Goal: Use online tool/utility

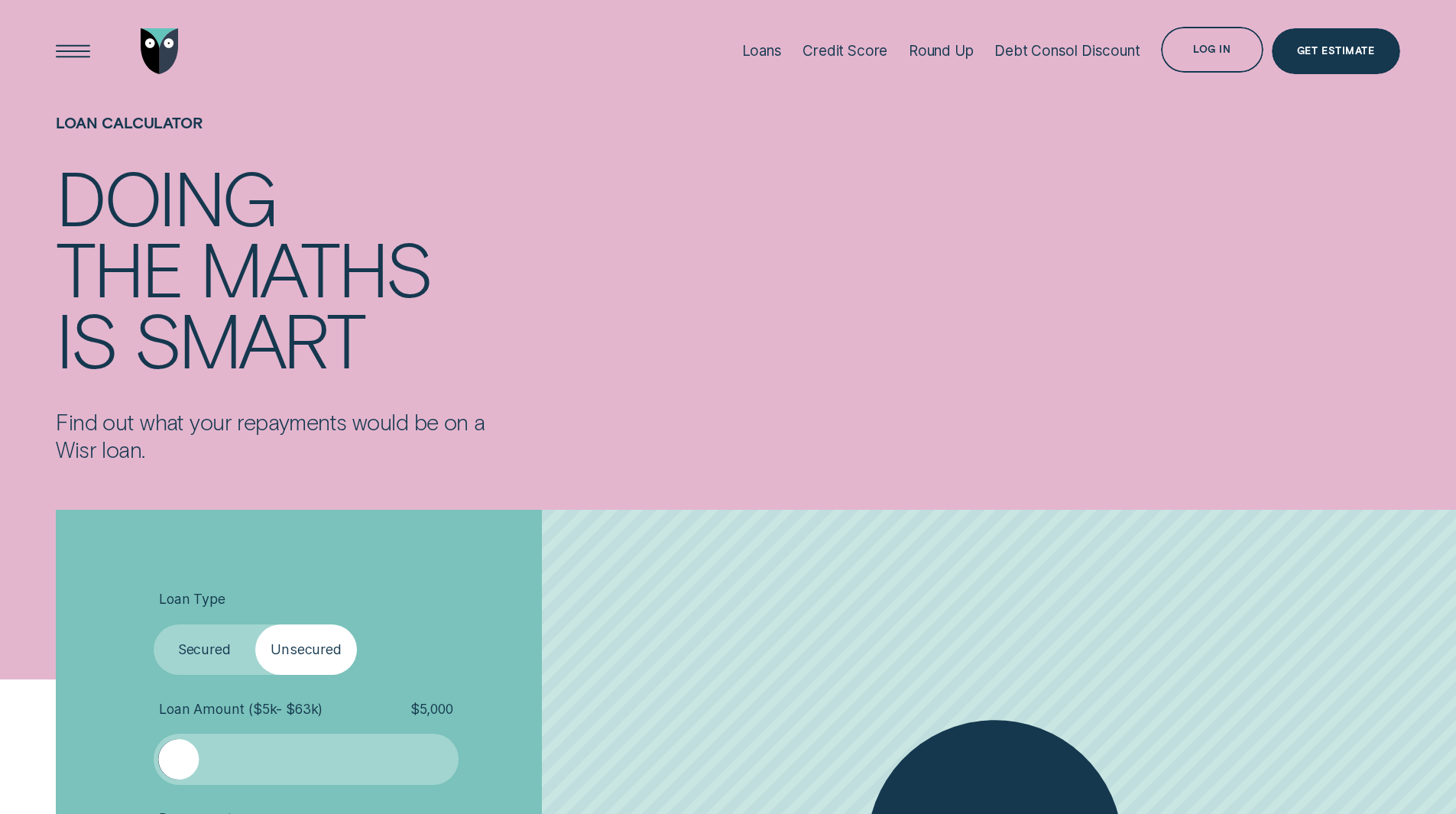
scroll to position [382, 0]
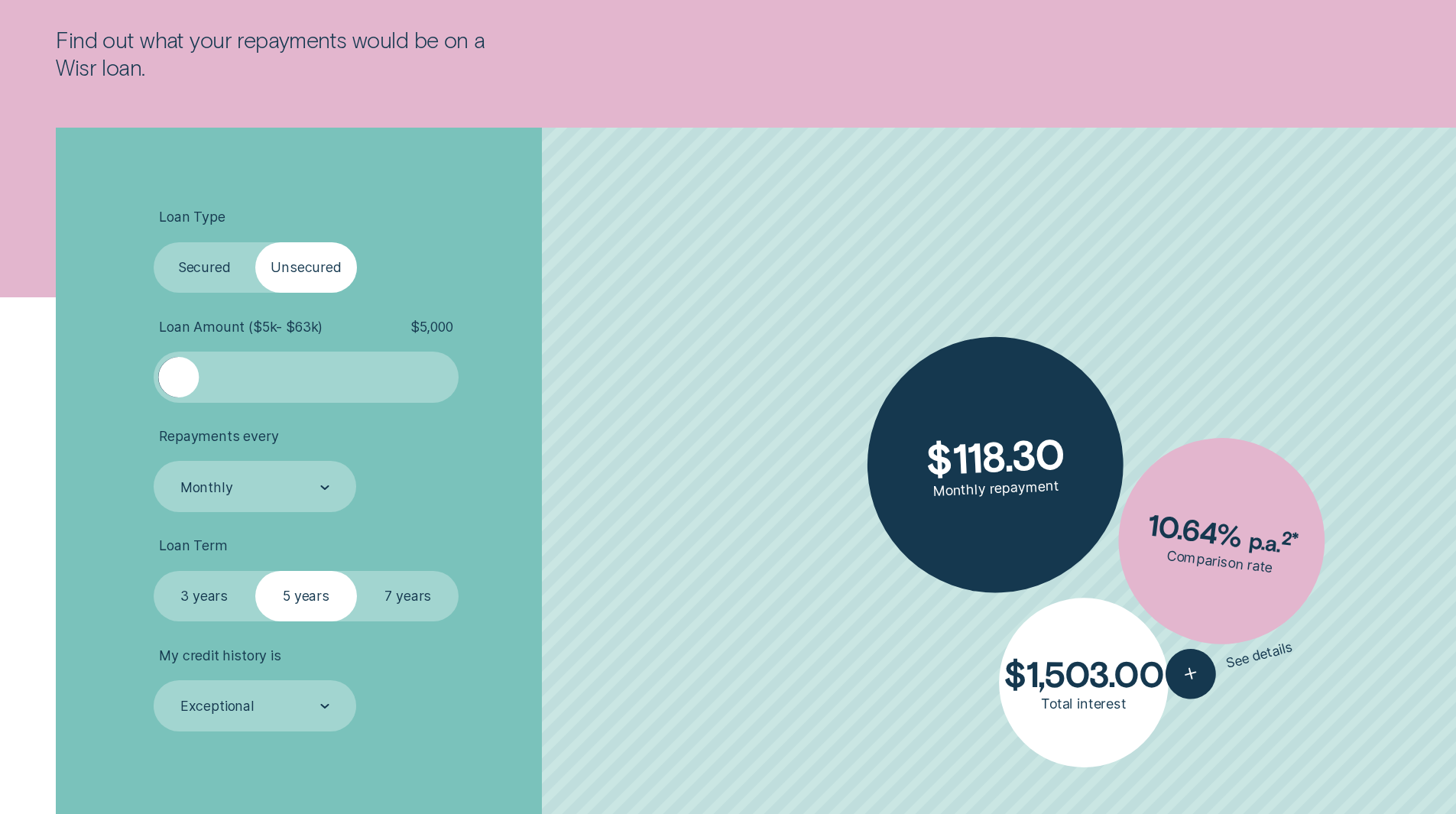
click at [190, 375] on div at bounding box center [178, 377] width 40 height 40
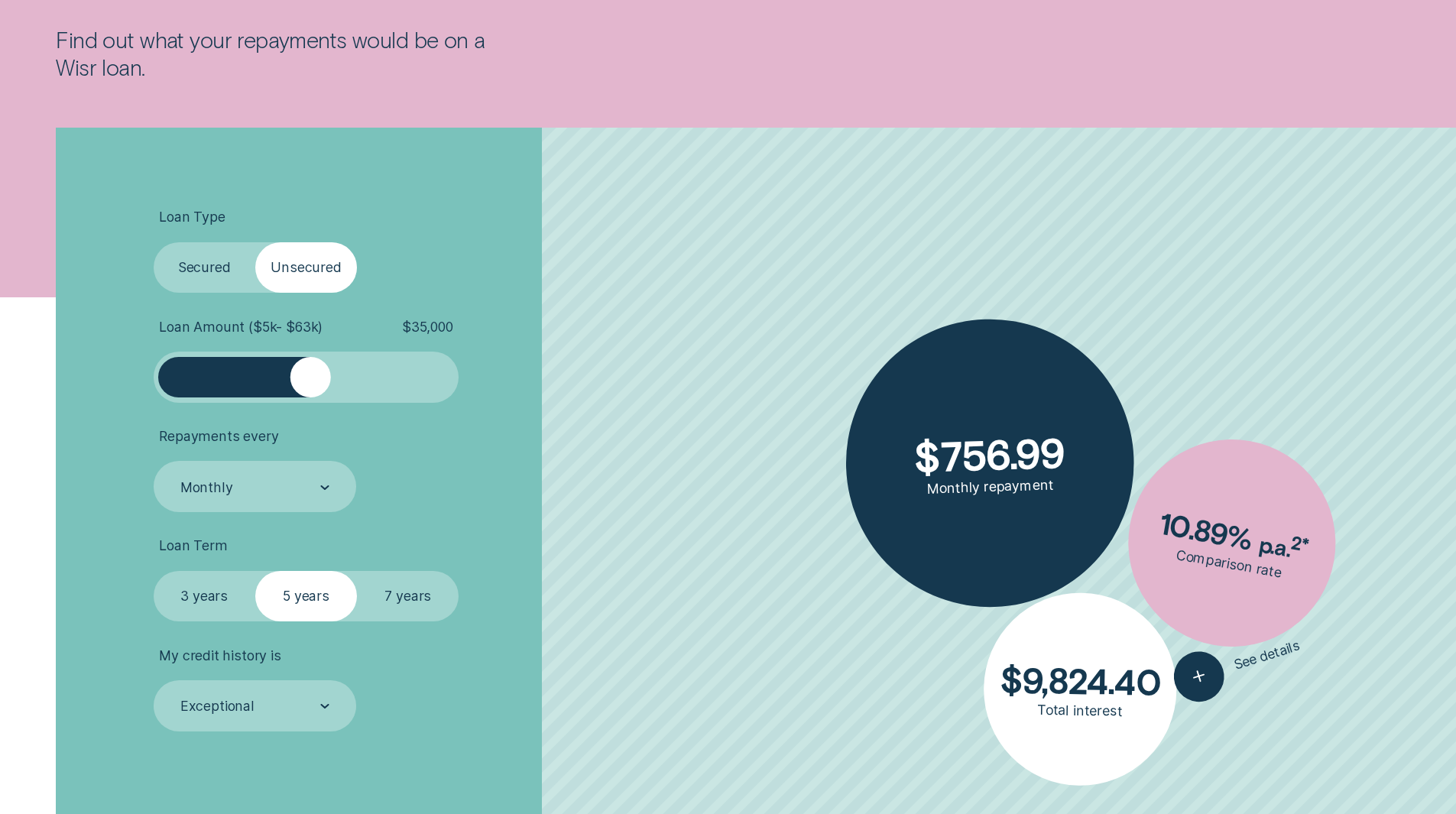
drag, startPoint x: 189, startPoint y: 382, endPoint x: 308, endPoint y: 377, distance: 119.1
click at [308, 377] on div at bounding box center [310, 377] width 40 height 40
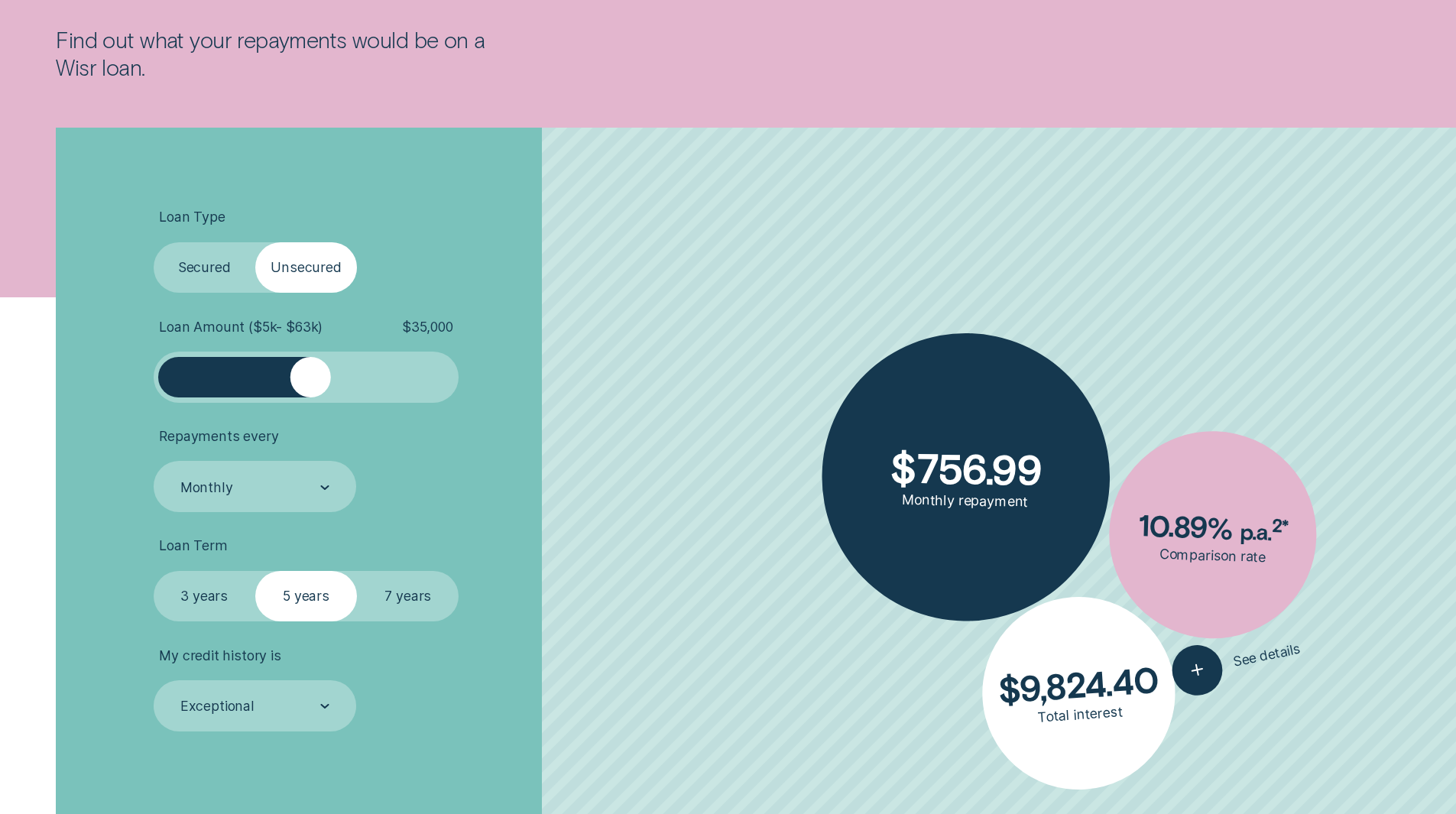
click at [204, 272] on label "Secured" at bounding box center [204, 267] width 101 height 52
click at [154, 242] on input "Secured" at bounding box center [154, 242] width 0 height 0
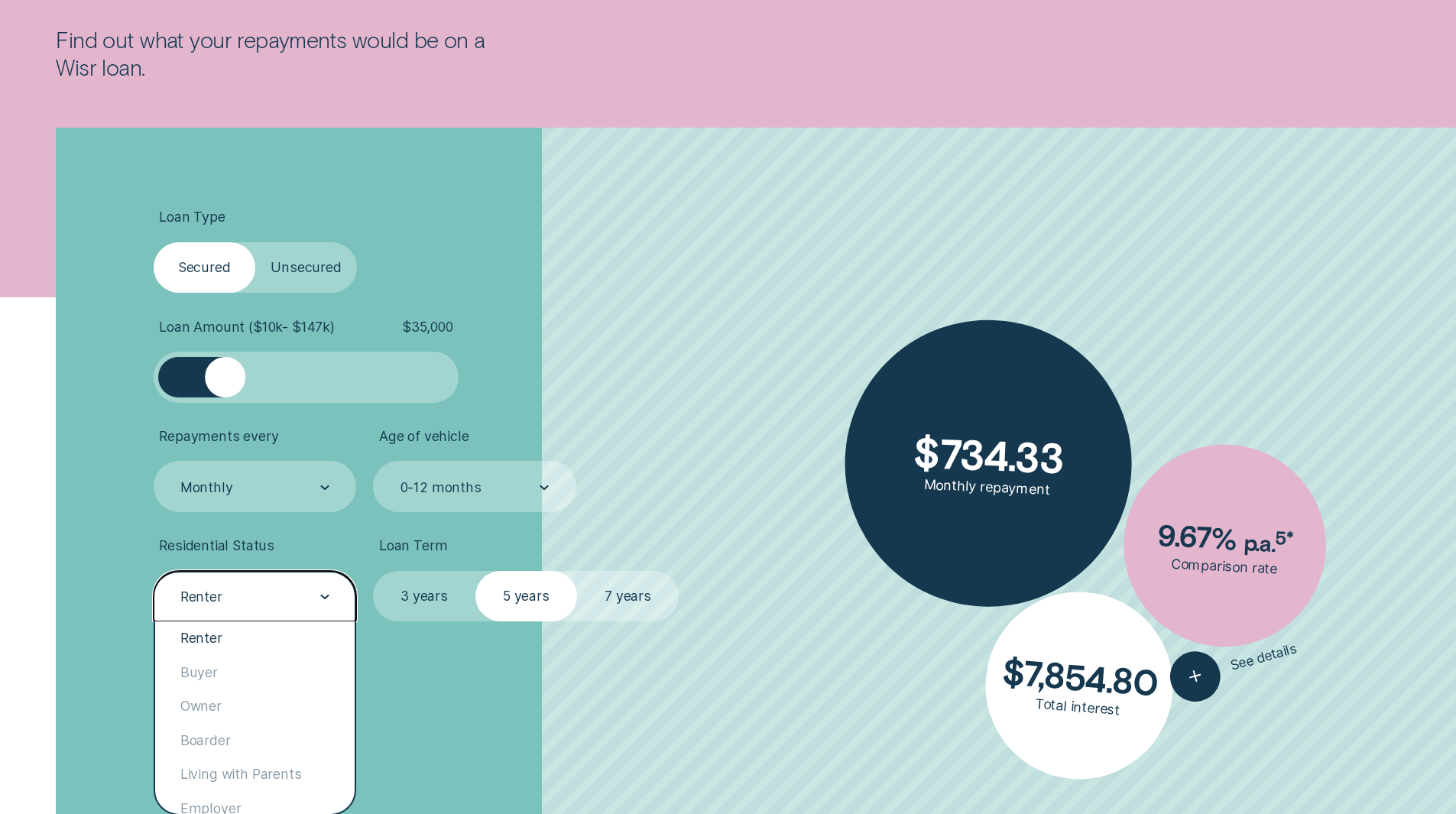
click at [273, 594] on div "Renter" at bounding box center [254, 597] width 150 height 19
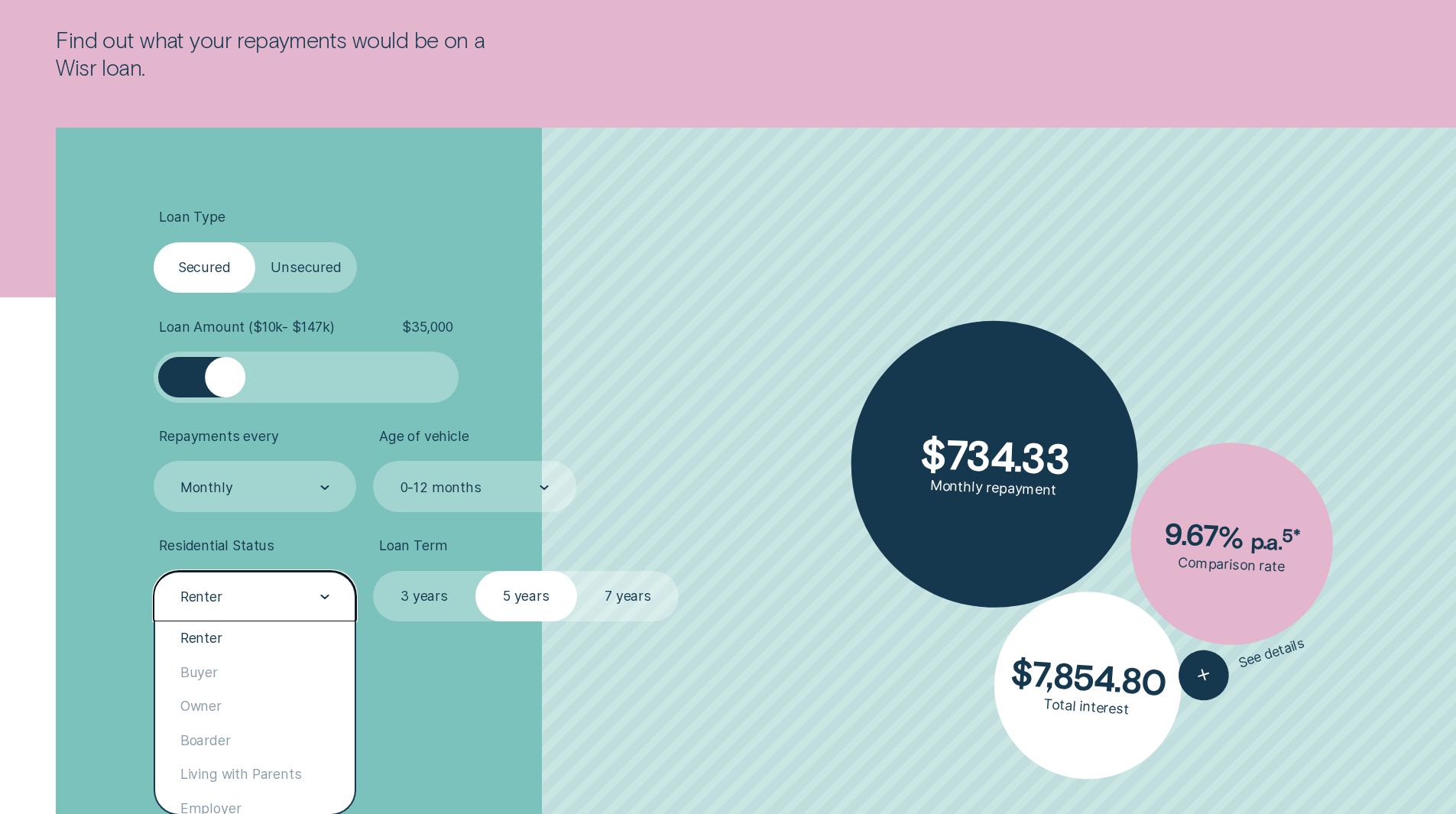
click at [273, 594] on div "Renter" at bounding box center [254, 597] width 150 height 19
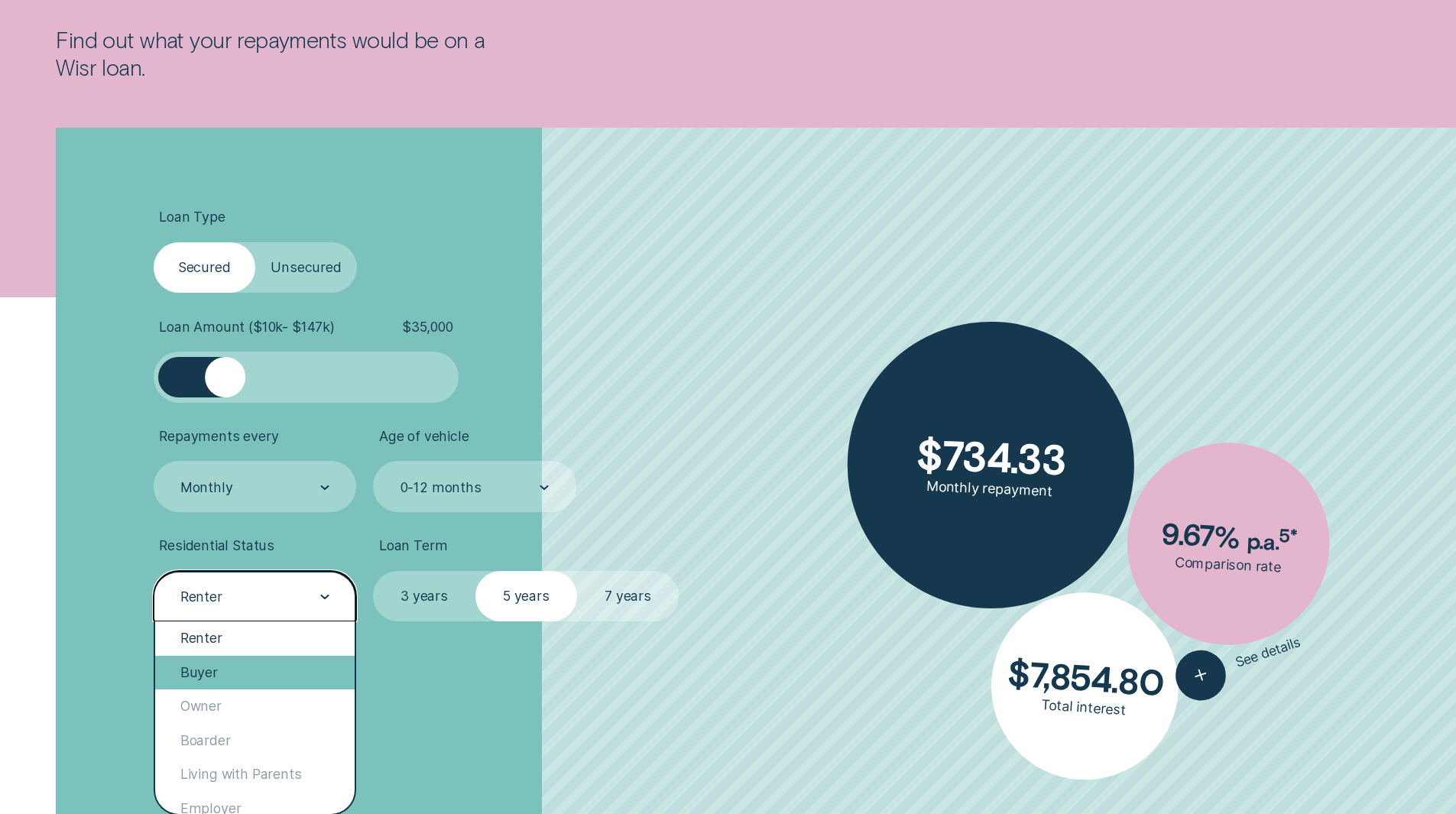
click at [250, 681] on div "Buyer" at bounding box center [255, 673] width 200 height 33
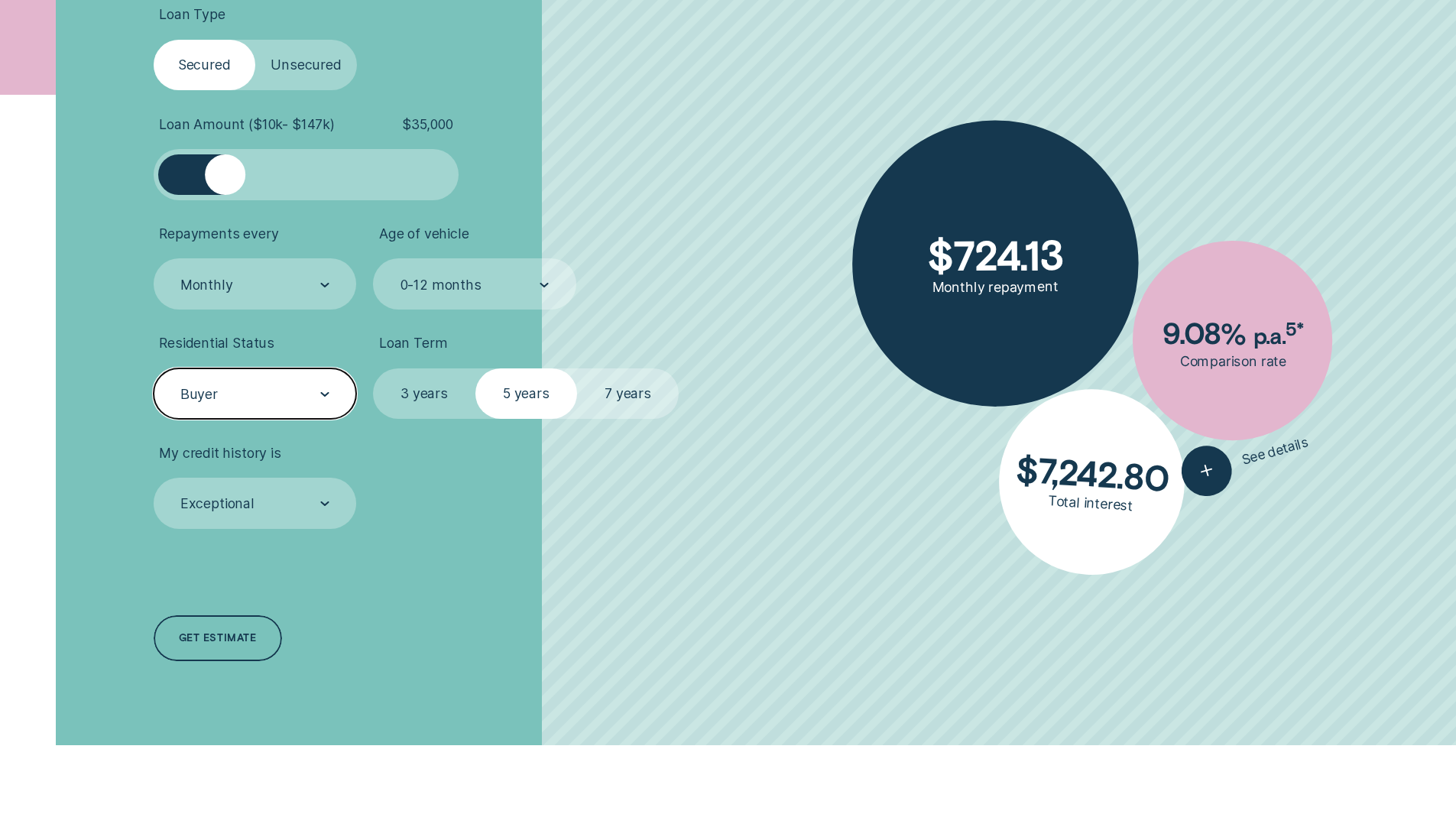
scroll to position [611, 0]
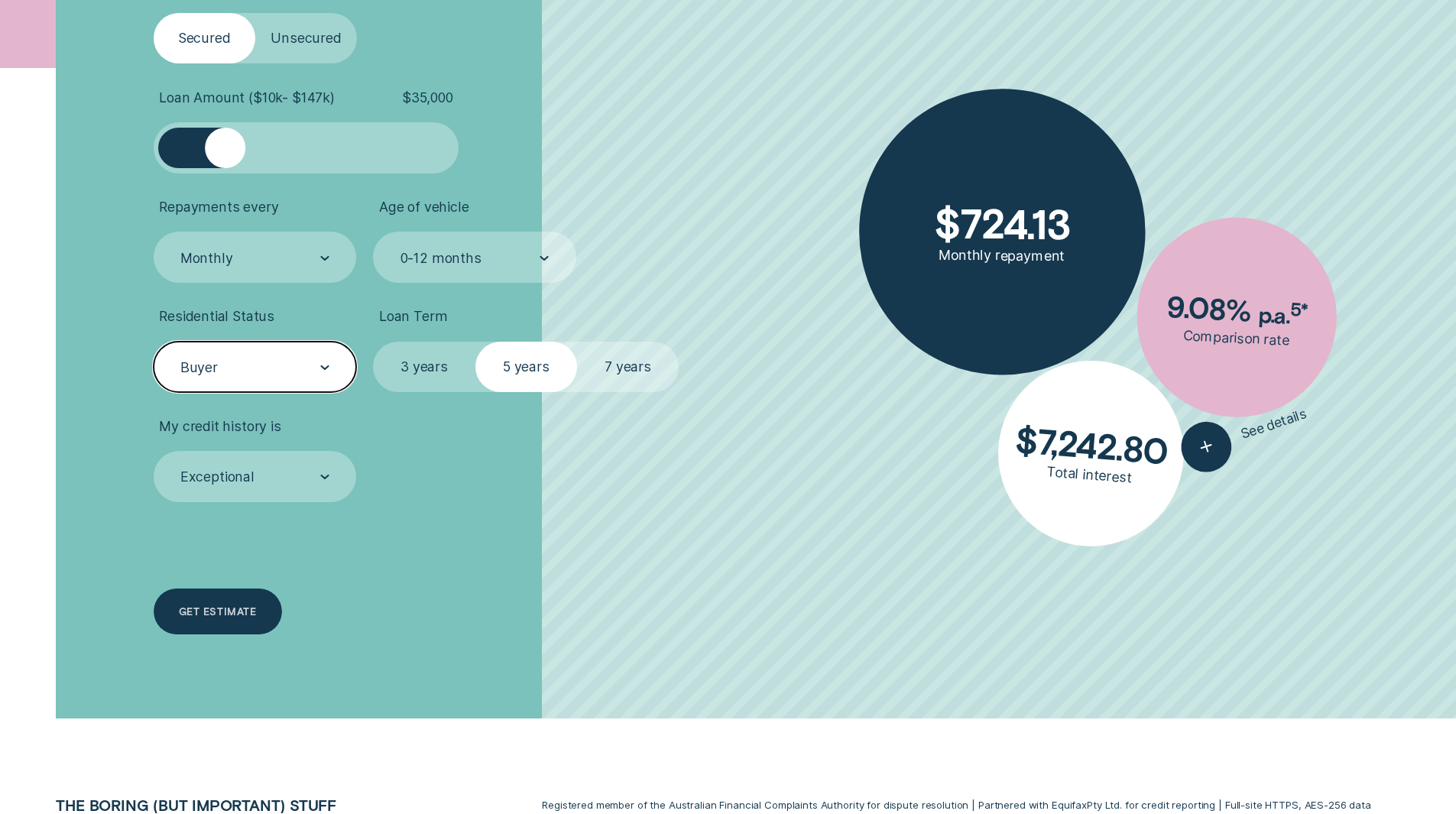
click at [226, 613] on div "Get estimate" at bounding box center [217, 612] width 77 height 9
